Goal: Task Accomplishment & Management: Manage account settings

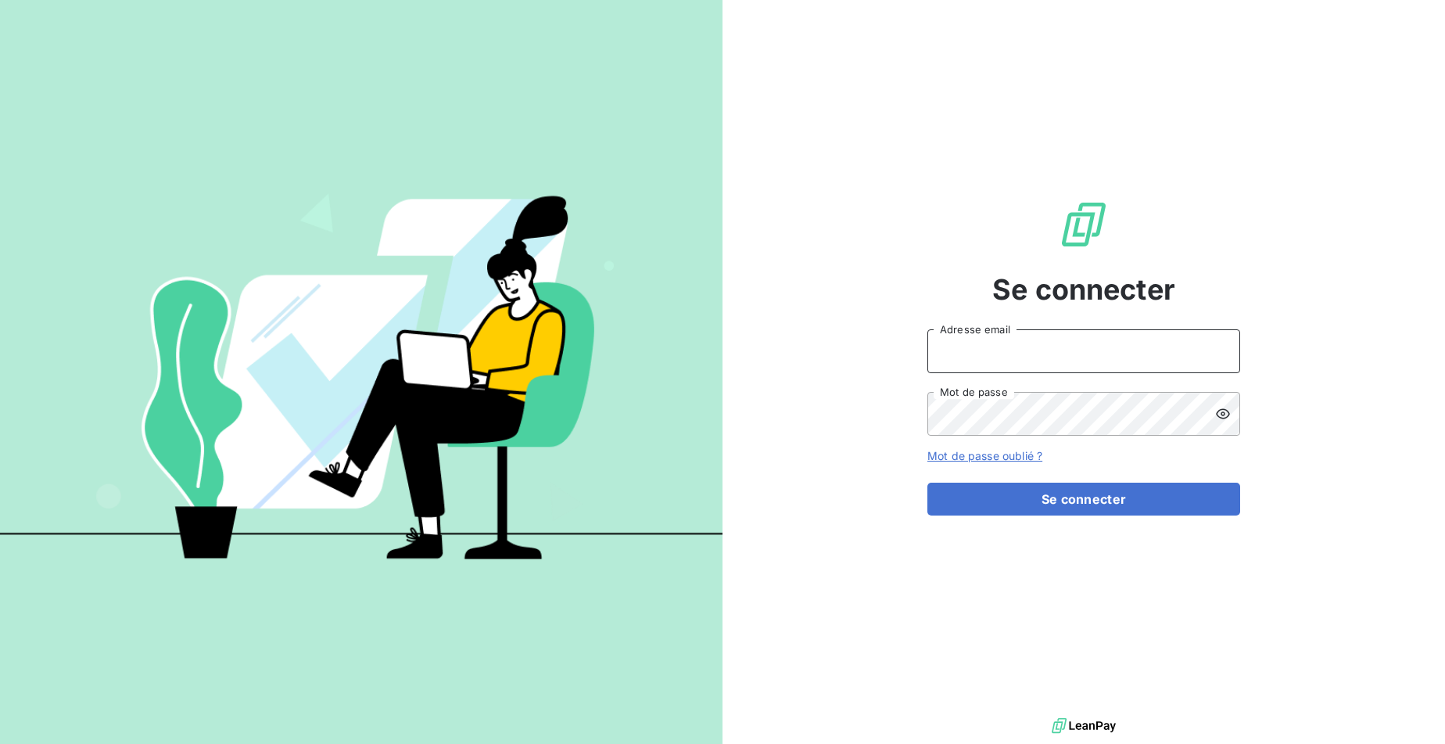
click at [1085, 355] on input "Adresse email" at bounding box center [1083, 351] width 313 height 44
type input "[EMAIL_ADDRESS][DOMAIN_NAME]"
click at [927, 482] on button "Se connecter" at bounding box center [1083, 498] width 313 height 33
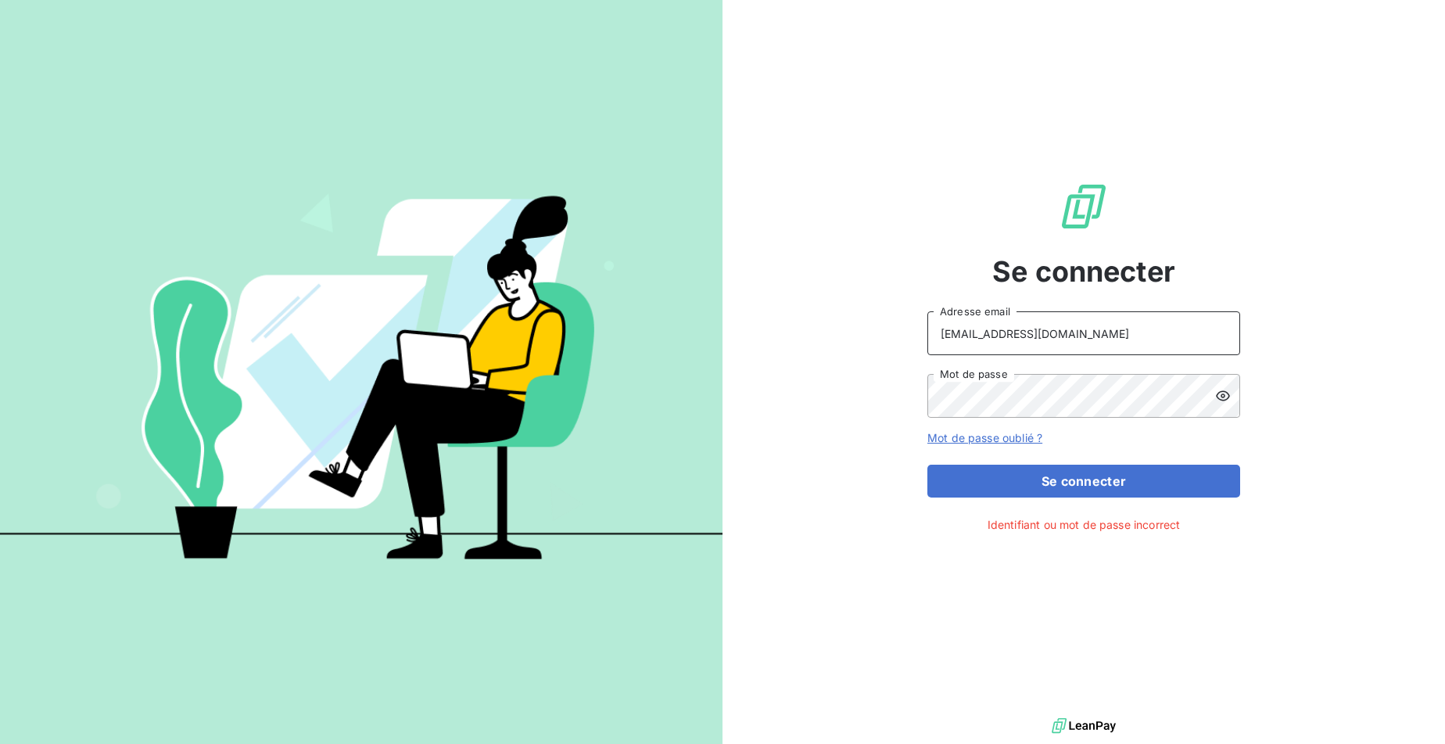
click at [1084, 333] on input "[EMAIL_ADDRESS][DOMAIN_NAME]" at bounding box center [1083, 333] width 313 height 44
click at [1085, 331] on input "Adresse email" at bounding box center [1083, 333] width 313 height 44
type input "[EMAIL_ADDRESS][DOMAIN_NAME]"
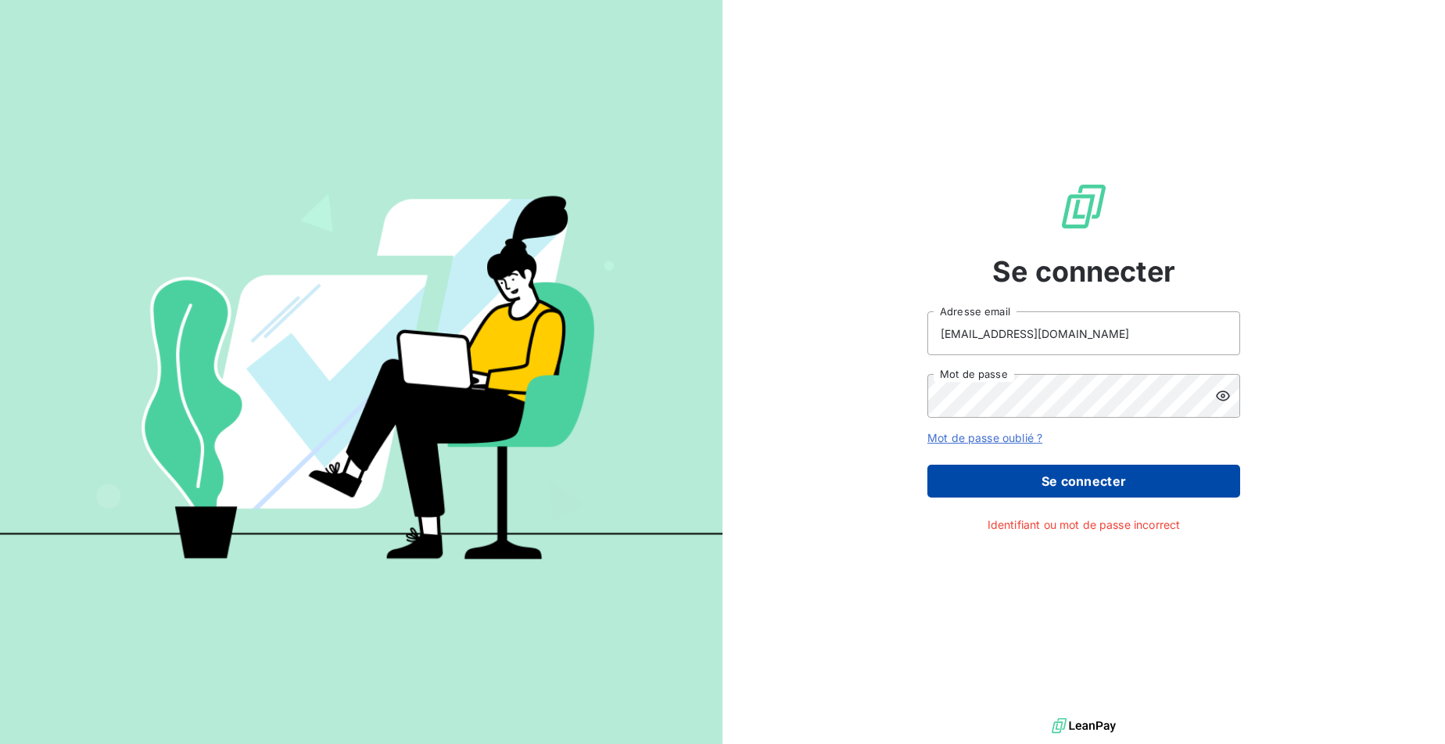
click at [1060, 478] on button "Se connecter" at bounding box center [1083, 480] width 313 height 33
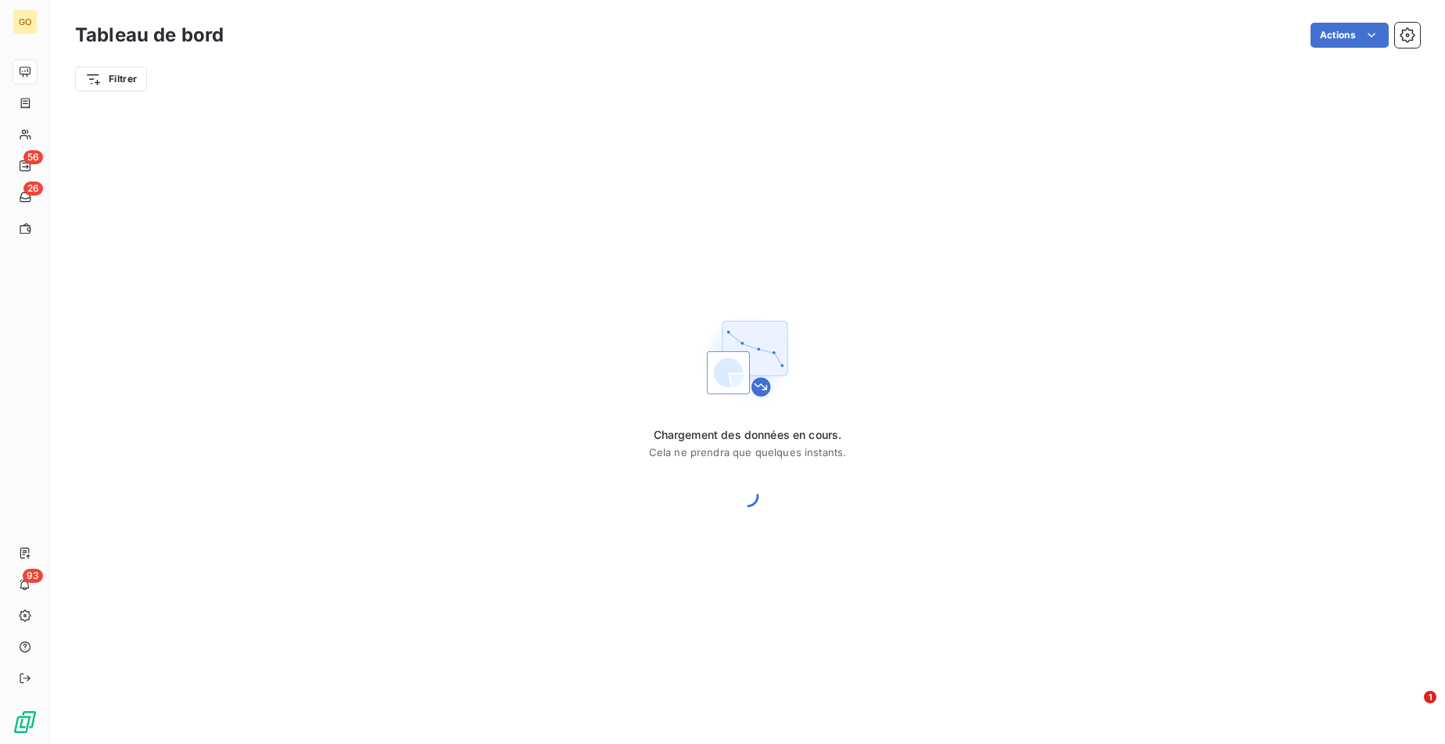
click at [1070, 280] on div "Chargement des données en cours. Cela ne prendra que quelques instants." at bounding box center [747, 410] width 1395 height 615
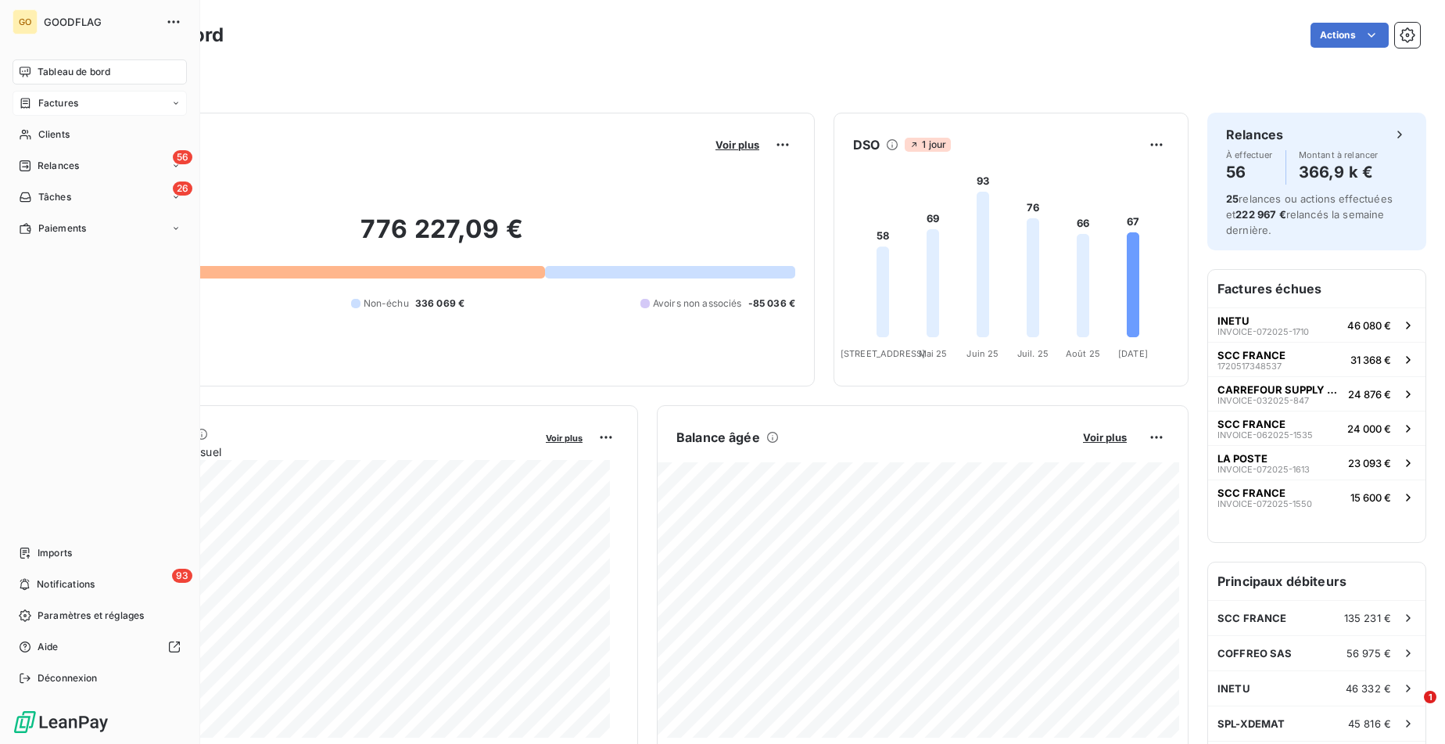
click at [70, 114] on div "Factures" at bounding box center [100, 103] width 174 height 25
click at [62, 140] on span "Factures" at bounding box center [58, 134] width 40 height 14
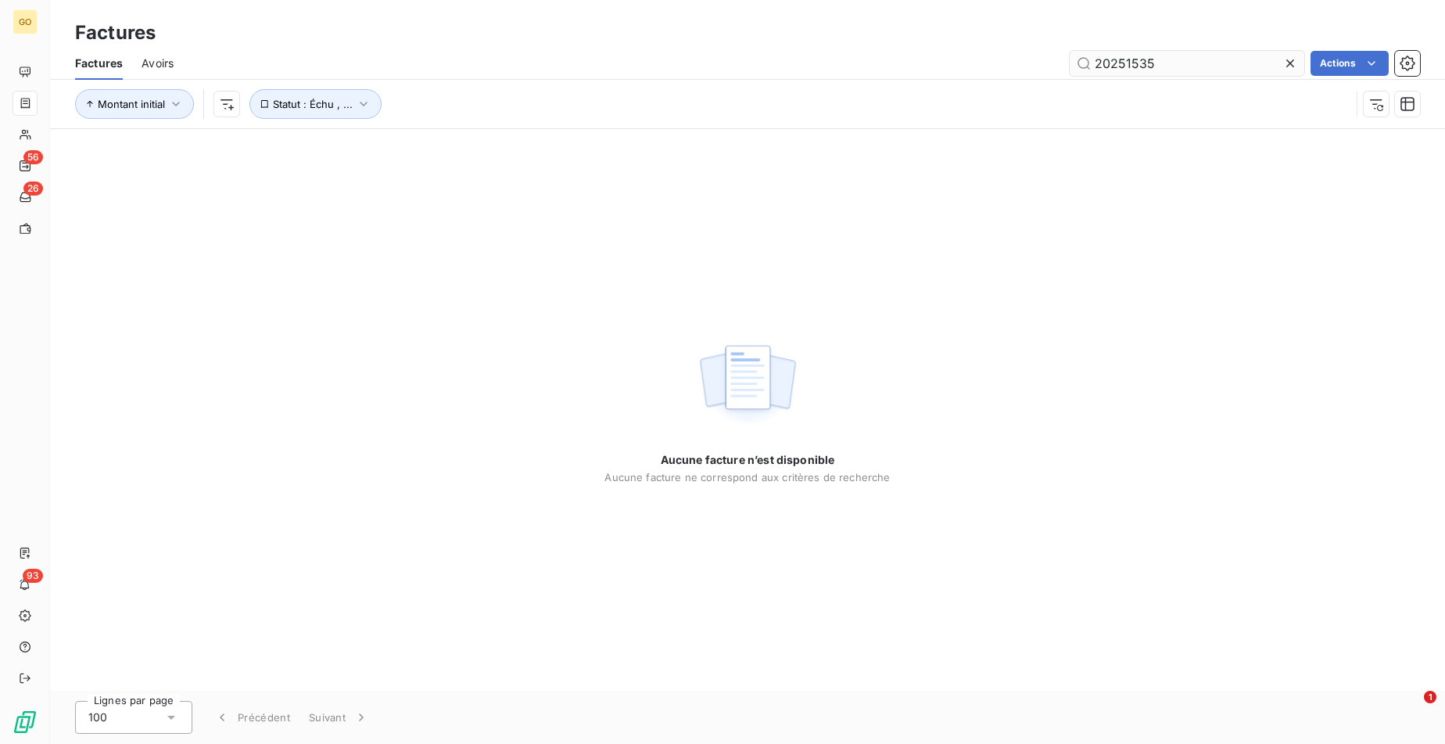
click at [1136, 60] on input "20251535" at bounding box center [1187, 63] width 235 height 25
click at [1136, 60] on input "202515INVOICE-062025-144935" at bounding box center [1187, 63] width 235 height 25
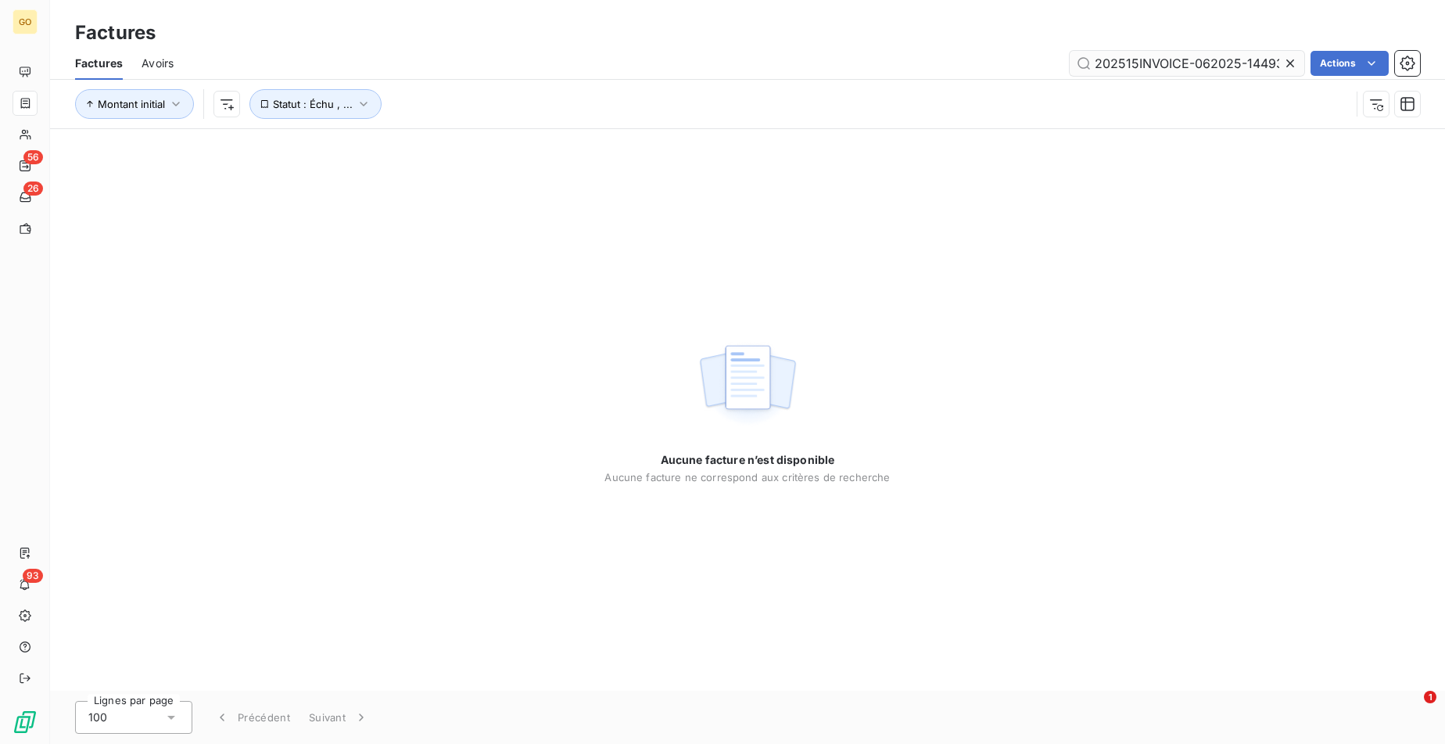
click at [1136, 60] on input "202515INVOICE-062025-144935" at bounding box center [1187, 63] width 235 height 25
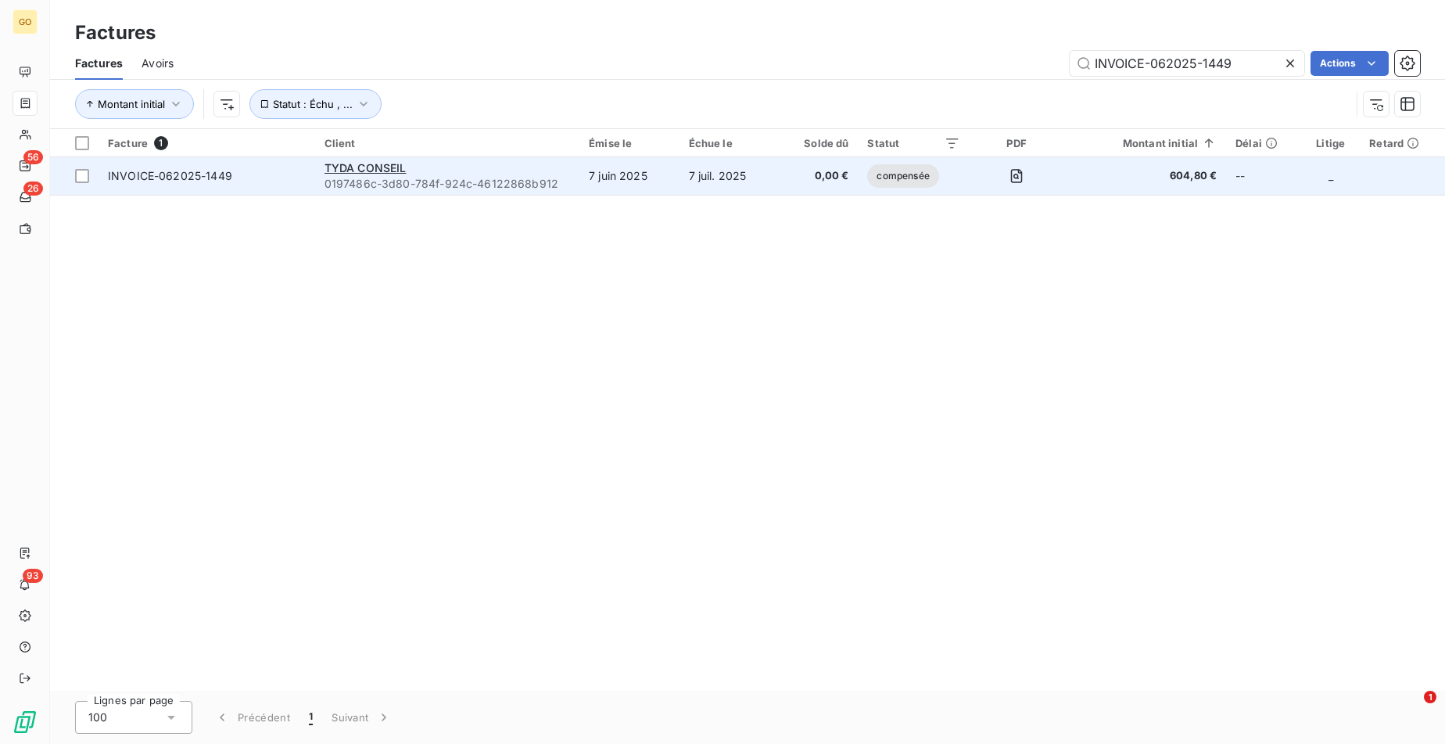
type input "INVOICE-062025-1449"
click at [799, 186] on td "0,00 €" at bounding box center [819, 176] width 78 height 38
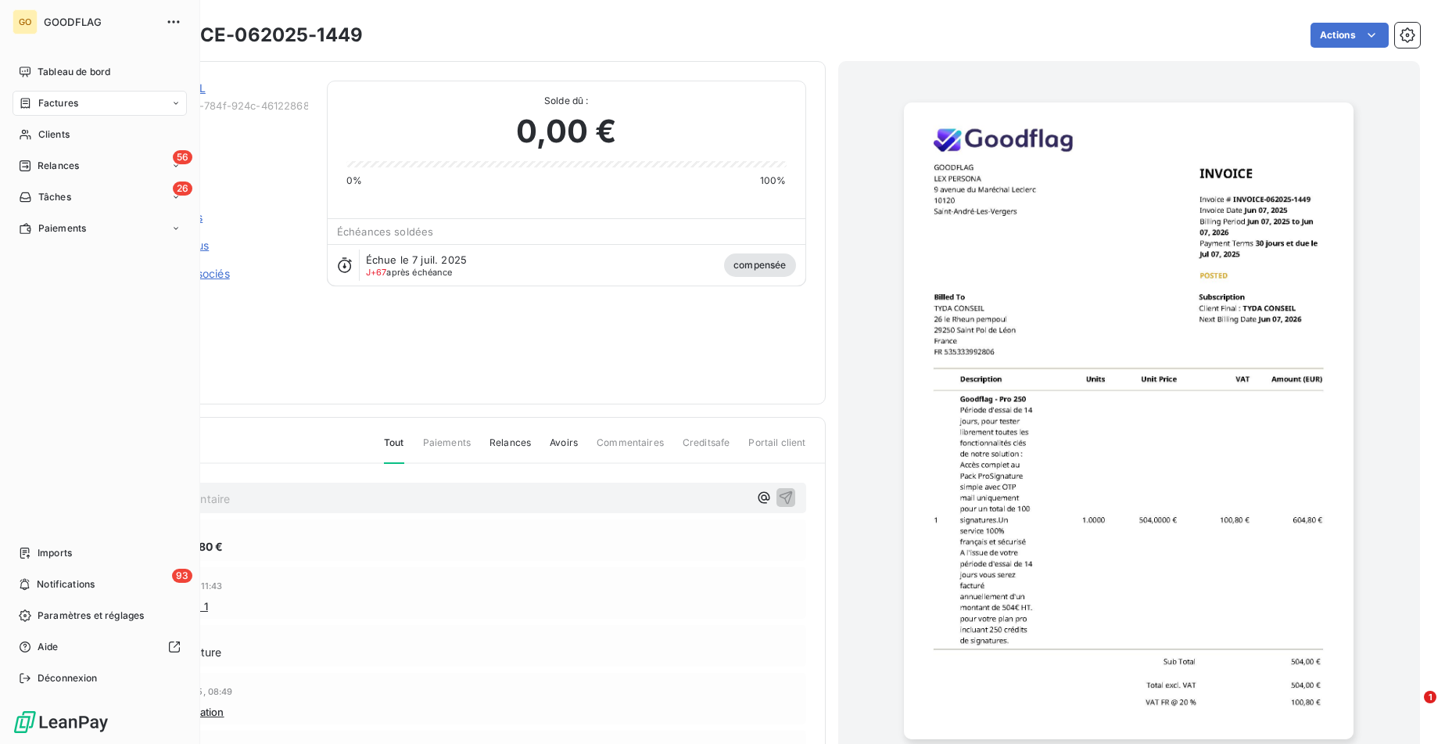
click at [48, 104] on span "Factures" at bounding box center [58, 103] width 40 height 14
click at [59, 112] on div "Factures" at bounding box center [100, 103] width 174 height 25
click at [56, 132] on span "Factures" at bounding box center [58, 134] width 40 height 14
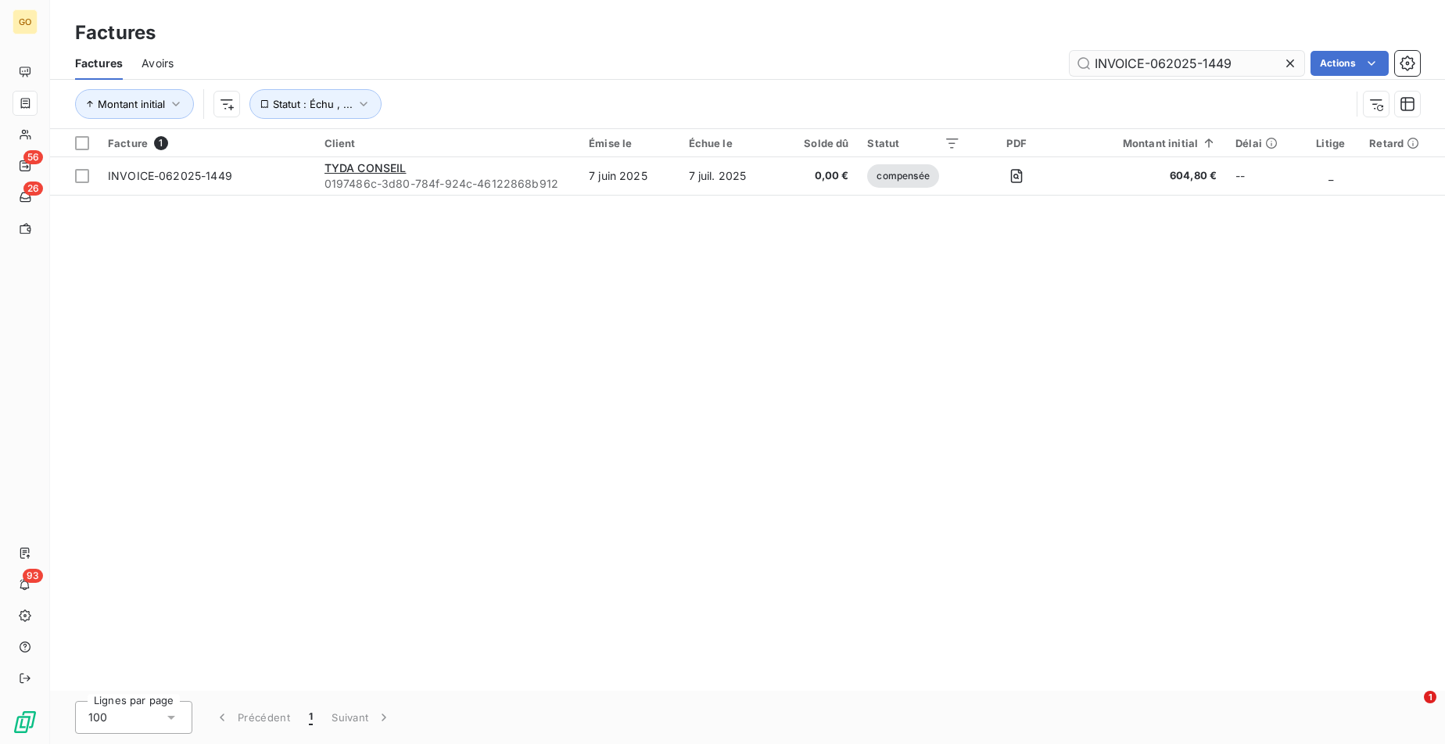
click at [1196, 59] on input "INVOICE-062025-1449" at bounding box center [1187, 63] width 235 height 25
click at [1195, 59] on input "INVOICE-062025-1449" at bounding box center [1187, 63] width 235 height 25
click at [1246, 67] on input "INVOICE-062025-1449" at bounding box center [1187, 63] width 235 height 25
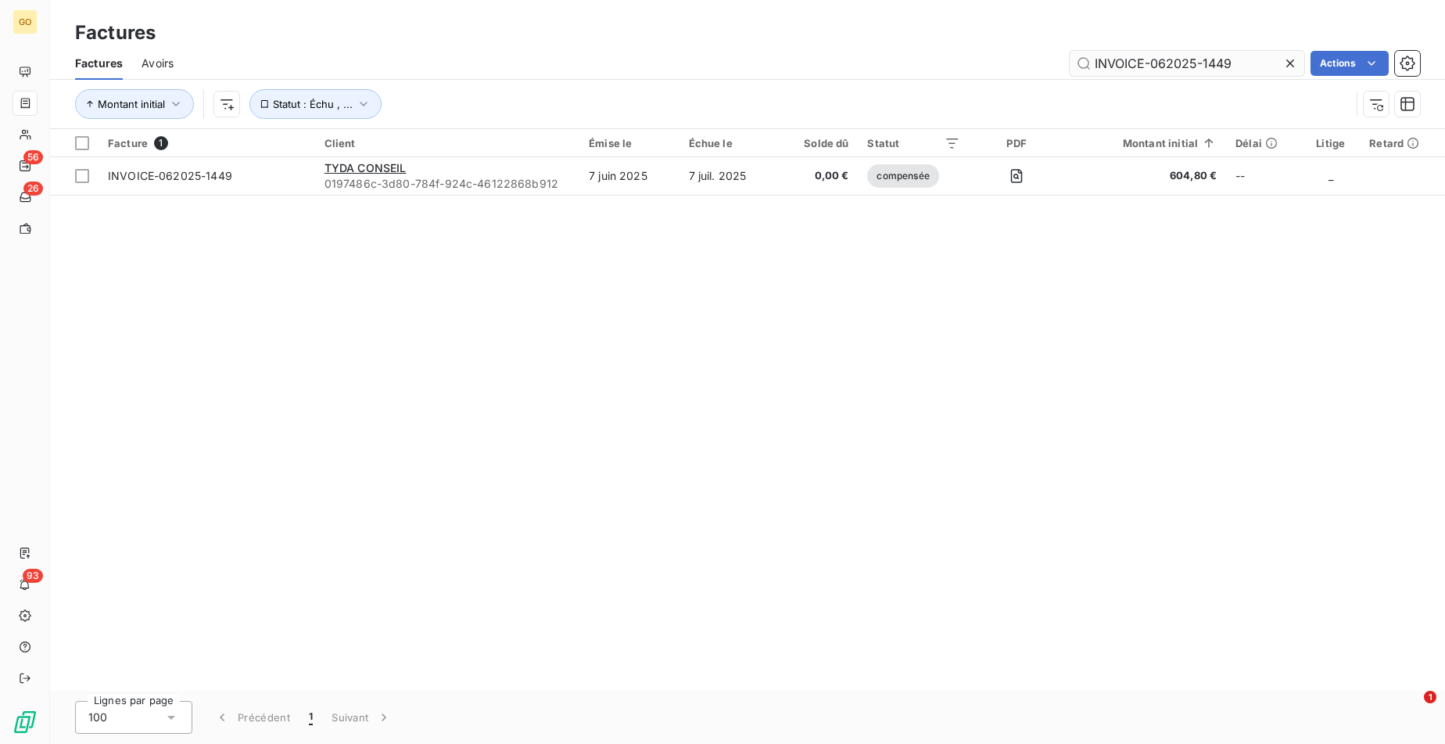
click at [1246, 67] on input "INVOICE-062025-1449" at bounding box center [1187, 63] width 235 height 25
click at [1171, 70] on input "INVOICE-062025-1449" at bounding box center [1187, 63] width 235 height 25
click at [1172, 69] on input "INVOICE-062025-1449" at bounding box center [1187, 63] width 235 height 25
paste input "82025-1878"
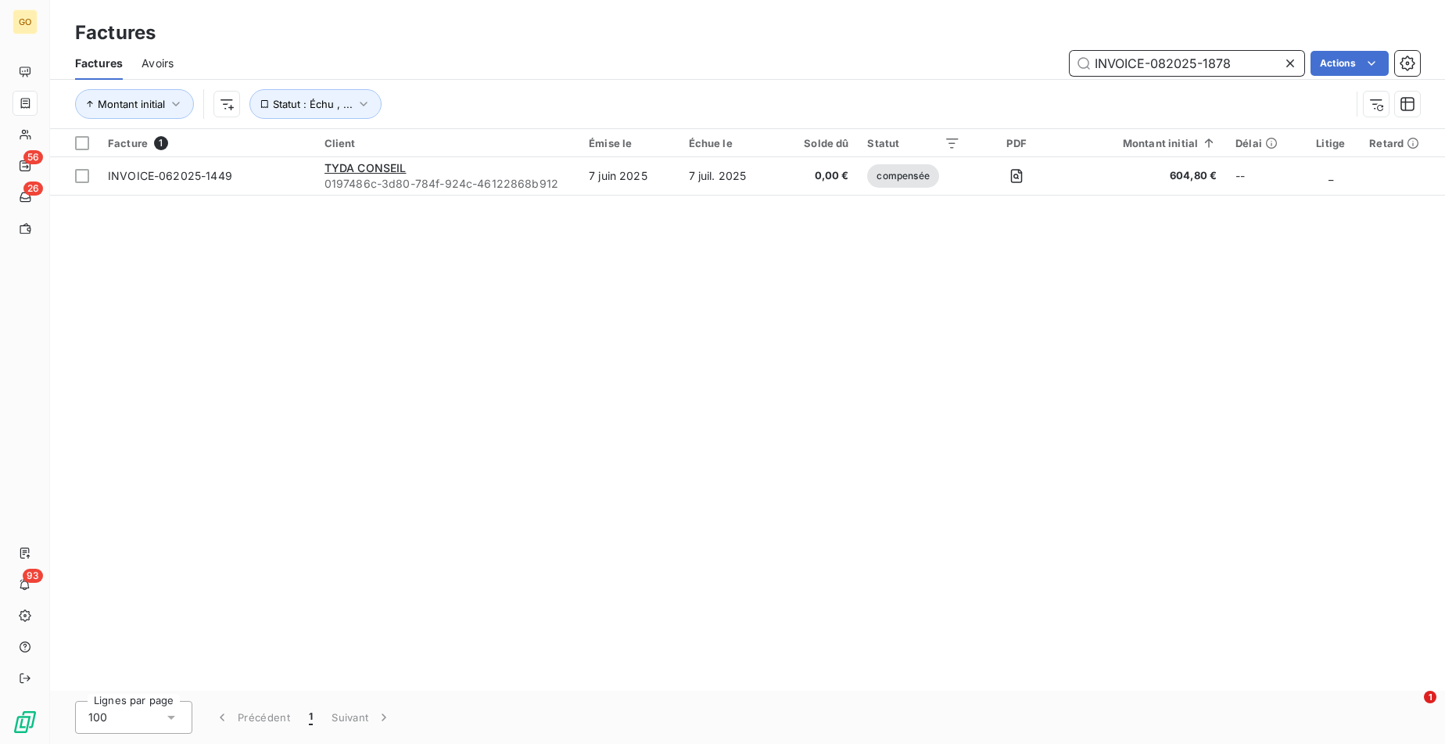
type input "INVOICE-082025-1878"
